Goal: Information Seeking & Learning: Learn about a topic

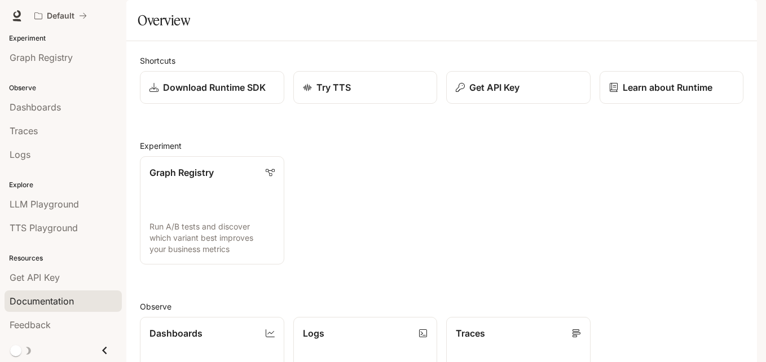
click at [61, 305] on span "Documentation" at bounding box center [42, 301] width 64 height 14
